Goal: Transaction & Acquisition: Subscribe to service/newsletter

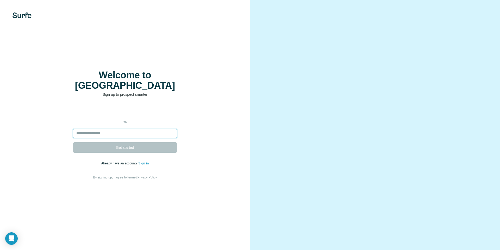
click at [139, 129] on input "email" at bounding box center [125, 133] width 104 height 9
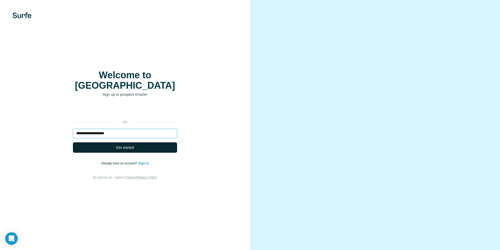
type input "**********"
drag, startPoint x: 136, startPoint y: 140, endPoint x: 134, endPoint y: 142, distance: 3.3
click at [134, 142] on button "Get started" at bounding box center [125, 147] width 104 height 10
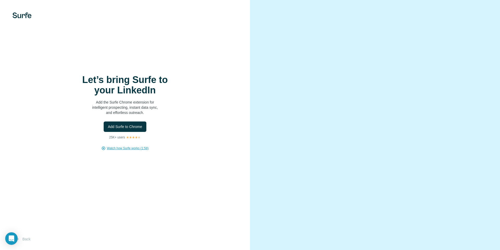
click at [127, 148] on span "Watch how Surfe works (1:58)" at bounding box center [128, 148] width 42 height 5
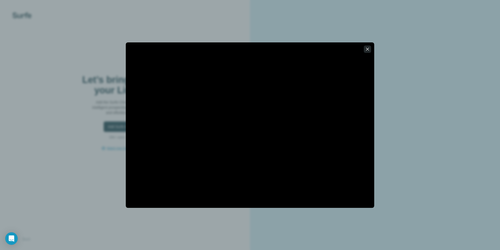
click at [366, 51] on icon "button" at bounding box center [367, 49] width 5 height 5
